Goal: Task Accomplishment & Management: Use online tool/utility

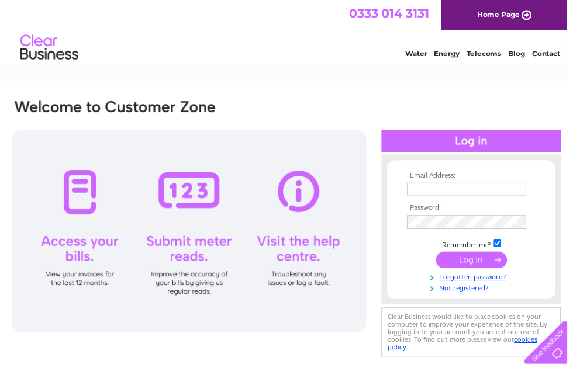
click at [432, 193] on input "text" at bounding box center [471, 191] width 120 height 13
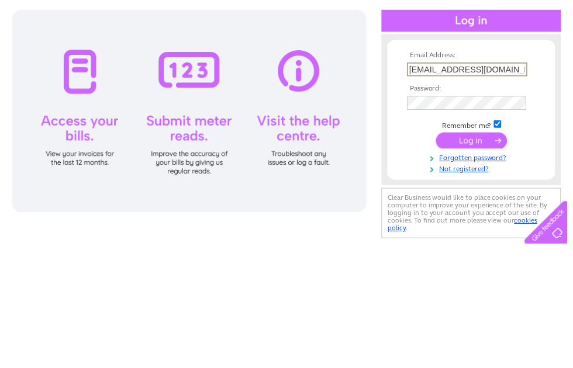
type input "[EMAIL_ADDRESS][DOMAIN_NAME]"
click at [476, 255] on input "submit" at bounding box center [476, 263] width 72 height 16
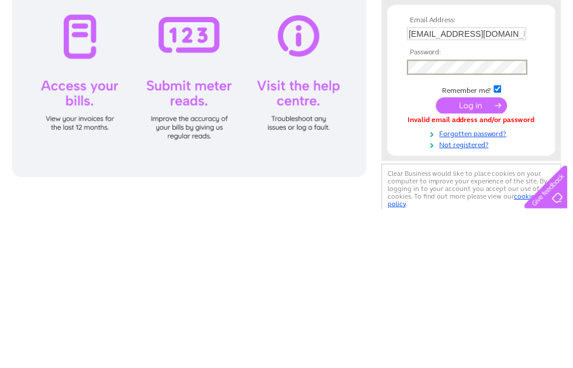
click at [476, 255] on input "submit" at bounding box center [476, 263] width 72 height 16
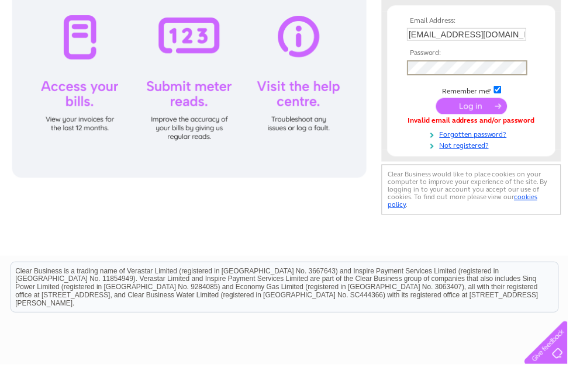
click at [481, 115] on input "submit" at bounding box center [476, 107] width 72 height 16
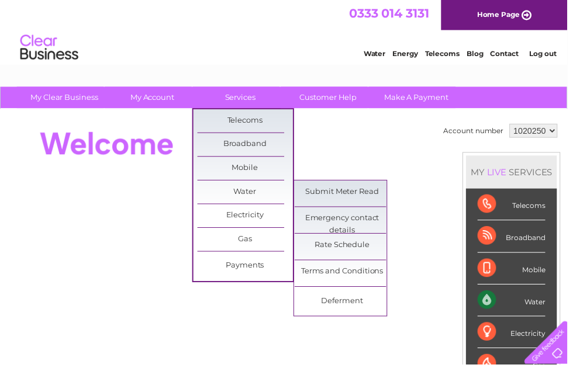
click at [375, 192] on link "Submit Meter Read" at bounding box center [345, 193] width 96 height 23
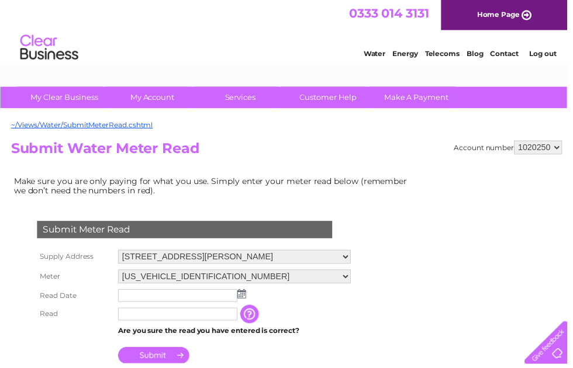
click at [246, 301] on img at bounding box center [244, 296] width 9 height 9
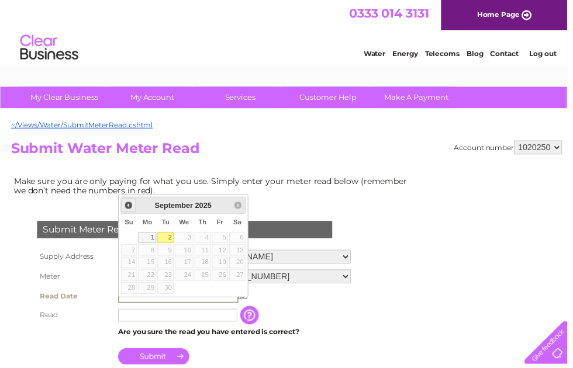
click at [130, 205] on span "Prev" at bounding box center [129, 207] width 9 height 9
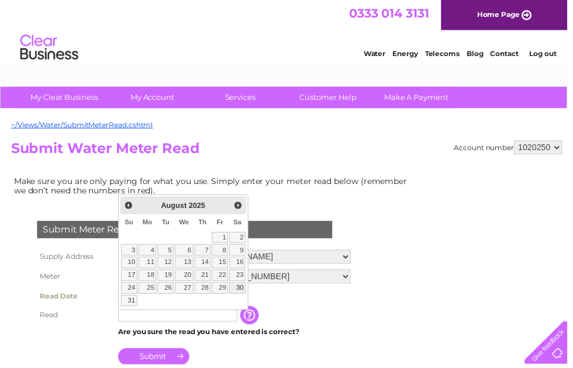
click at [243, 294] on link "30" at bounding box center [239, 291] width 16 height 12
type input "2025/08/30"
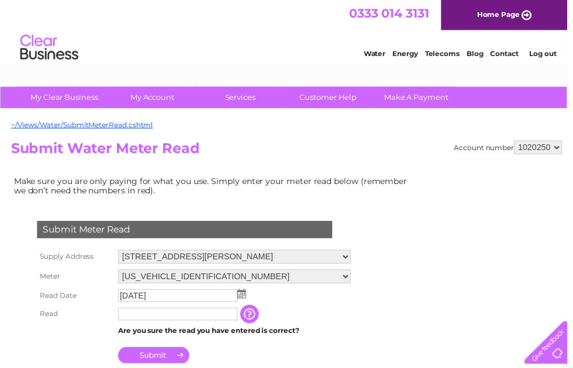
click at [142, 324] on input "text" at bounding box center [179, 317] width 120 height 13
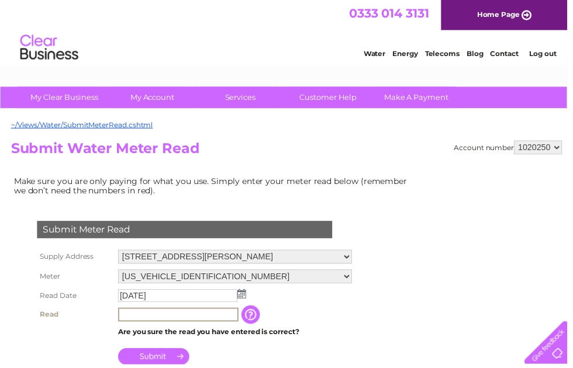
scroll to position [27, 0]
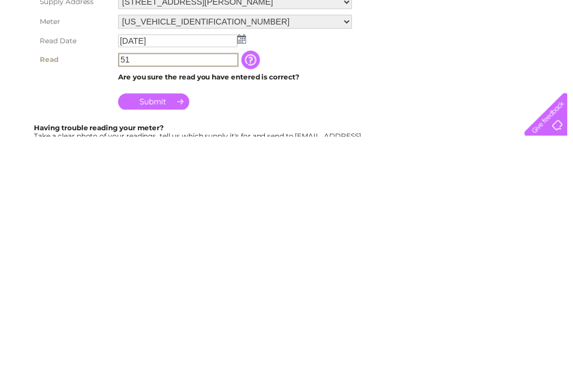
type input "51"
click at [165, 325] on input "Submit" at bounding box center [155, 333] width 72 height 16
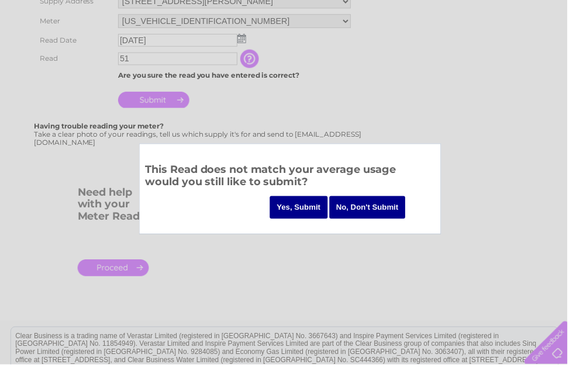
click at [288, 200] on input "Yes, Submit" at bounding box center [301, 209] width 58 height 23
